Goal: Book appointment/travel/reservation

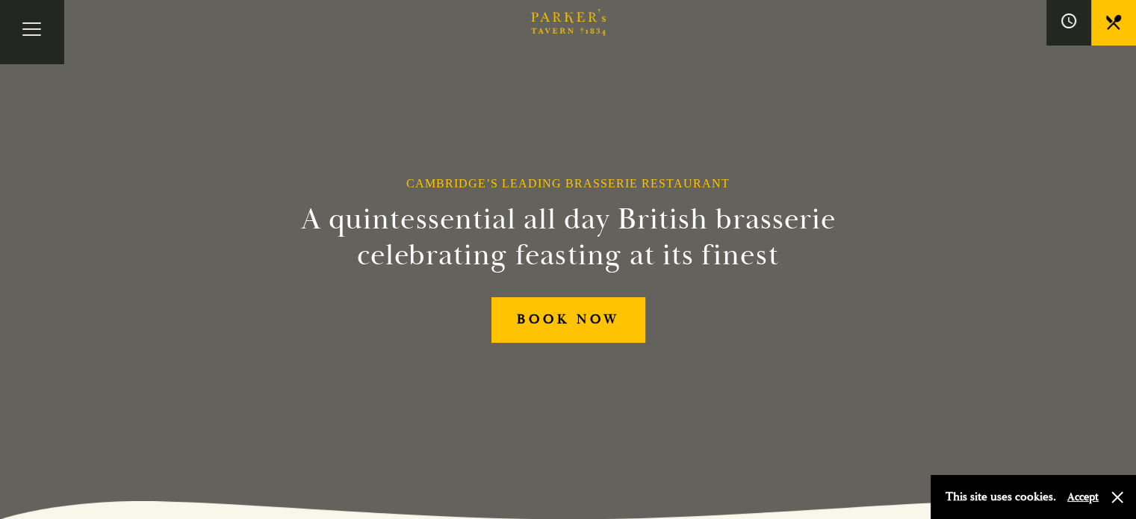
click at [0, 0] on link "Restaurant" at bounding box center [0, 0] width 0 height 0
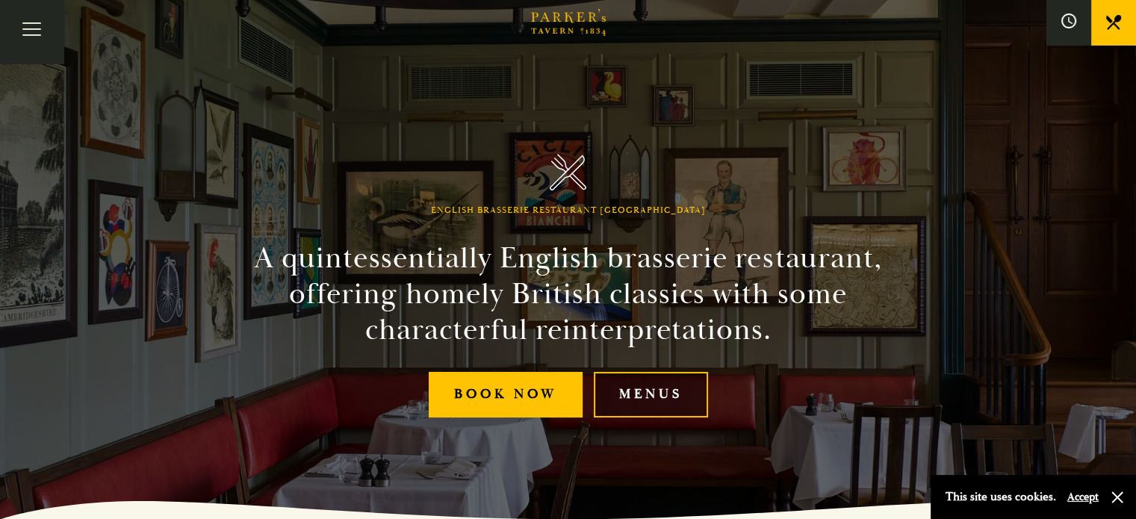
click at [660, 400] on link "Menus" at bounding box center [651, 395] width 114 height 46
click at [0, 0] on link "Menus" at bounding box center [0, 0] width 0 height 0
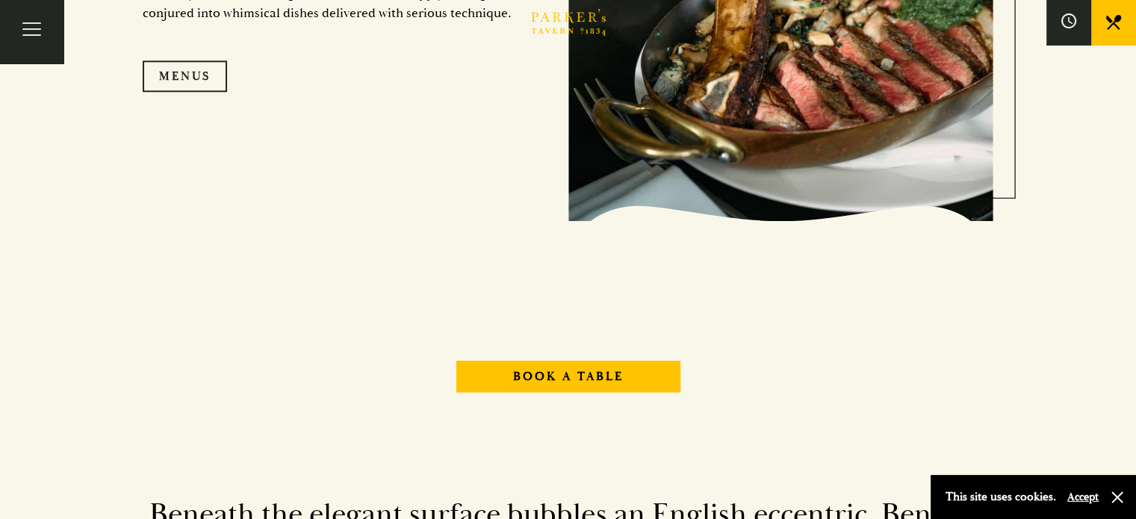
scroll to position [1623, 0]
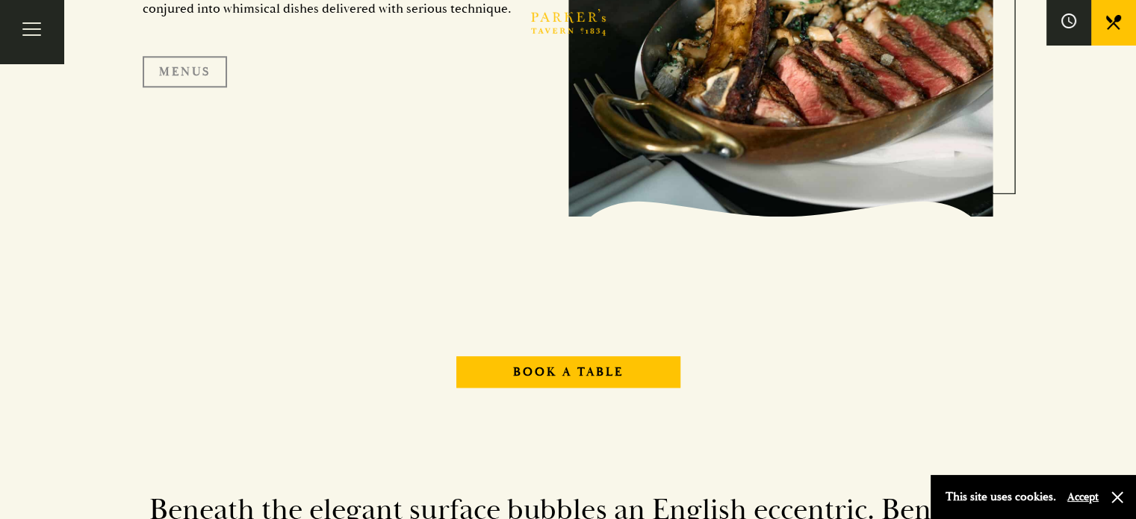
click at [184, 76] on link "Menus" at bounding box center [185, 71] width 84 height 31
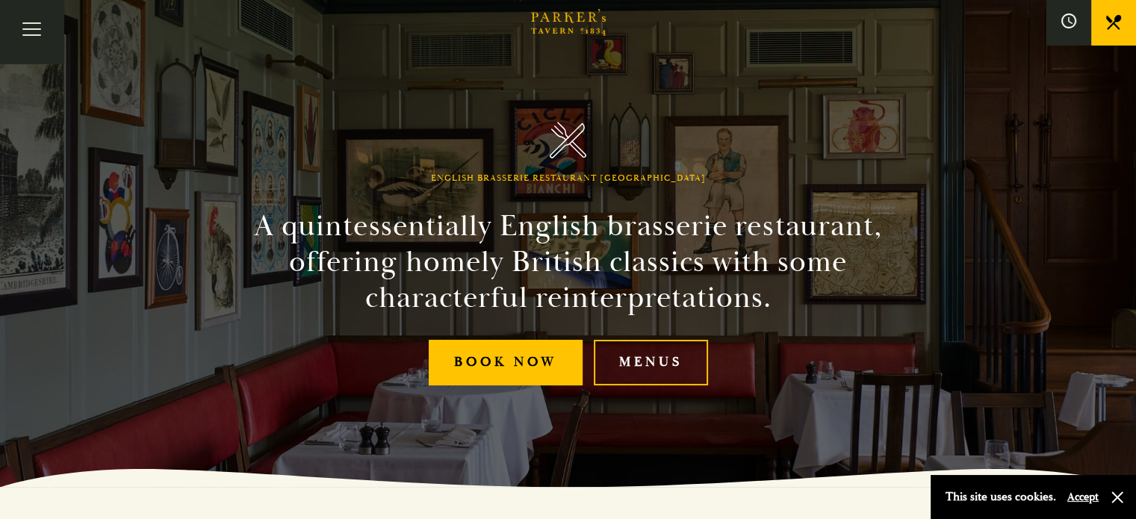
scroll to position [0, 0]
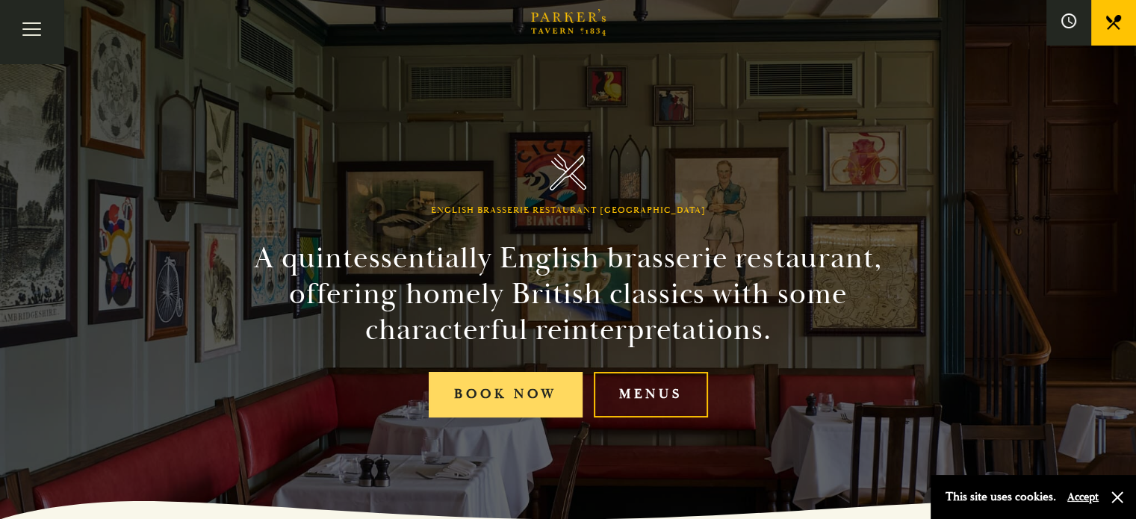
click at [508, 393] on link "Book Now" at bounding box center [506, 395] width 154 height 46
